Goal: Task Accomplishment & Management: Manage account settings

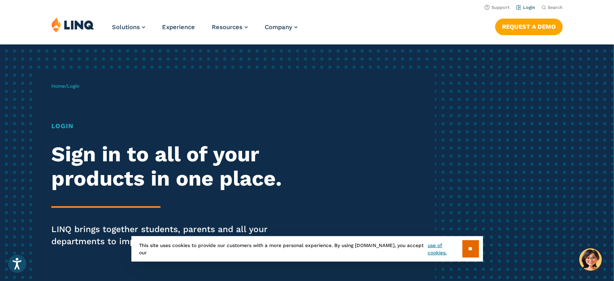
click at [528, 4] on li "Login" at bounding box center [525, 6] width 19 height 9
click at [527, 6] on link "Login" at bounding box center [525, 7] width 19 height 5
click at [463, 247] on input "**" at bounding box center [471, 248] width 17 height 17
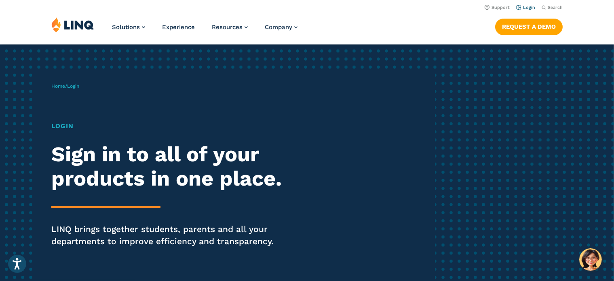
click at [527, 11] on li "Login" at bounding box center [525, 6] width 19 height 9
click at [529, 7] on link "Login" at bounding box center [525, 7] width 19 height 5
click at [57, 127] on h1 "Login" at bounding box center [169, 126] width 237 height 10
click at [77, 82] on p "Home / Login" at bounding box center [65, 85] width 28 height 7
click at [78, 84] on span "Login" at bounding box center [73, 86] width 12 height 6
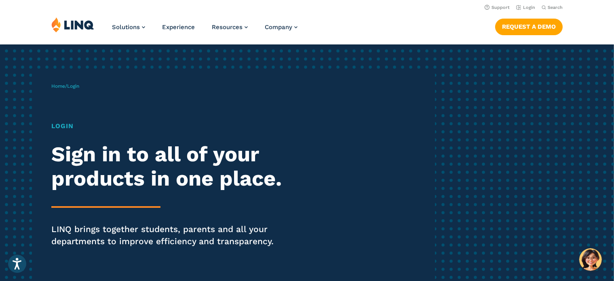
click at [78, 84] on span "Login" at bounding box center [73, 86] width 12 height 6
click at [65, 127] on h1 "Login" at bounding box center [169, 126] width 237 height 10
click at [61, 82] on p "Home / Login" at bounding box center [65, 85] width 28 height 7
click at [61, 87] on link "Home" at bounding box center [58, 86] width 14 height 6
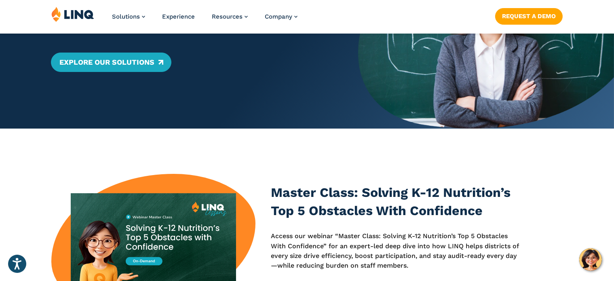
click at [320, 127] on div "K‑12 Solutions We Handle Operations. You Unlock Potential. Explore Our Solutions" at bounding box center [179, 20] width 358 height 218
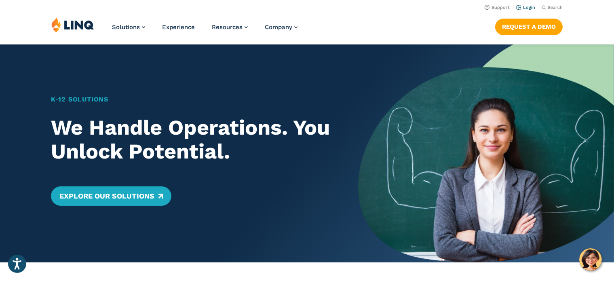
click at [529, 9] on link "Login" at bounding box center [525, 7] width 19 height 5
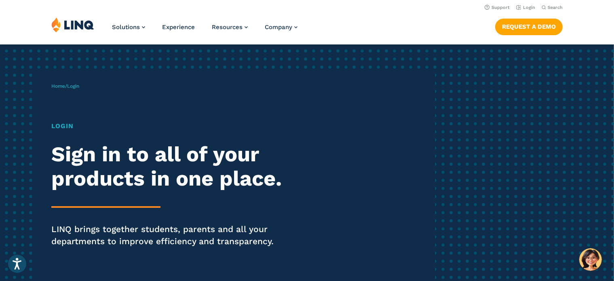
click at [67, 133] on div "Login Sign in to all of your products in one place. LINQ brings together studen…" at bounding box center [169, 195] width 237 height 149
click at [63, 125] on h1 "Login" at bounding box center [169, 126] width 237 height 10
